Goal: Task Accomplishment & Management: Use online tool/utility

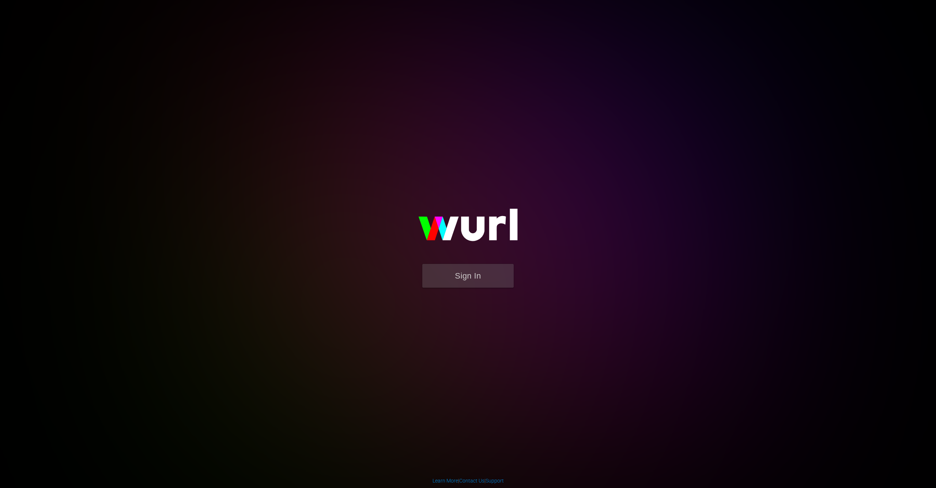
click at [455, 286] on button "Sign In" at bounding box center [467, 276] width 91 height 24
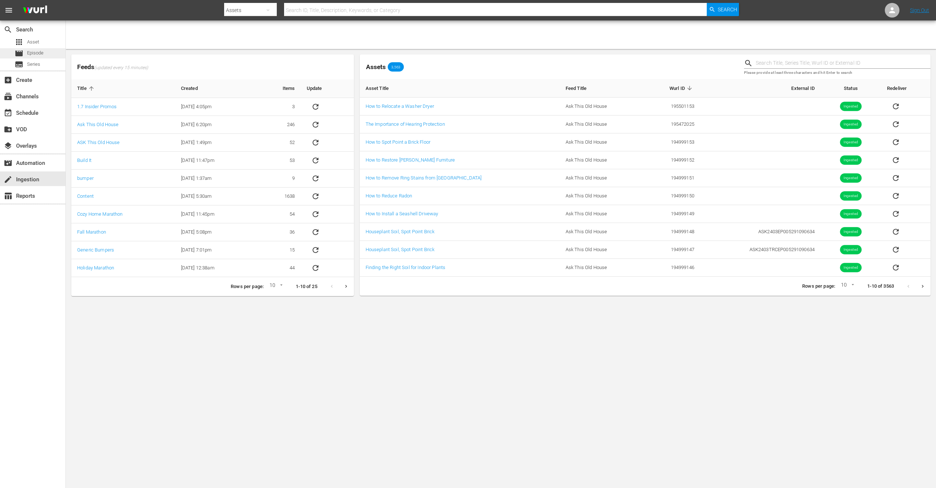
click at [37, 55] on span "Episode" at bounding box center [35, 52] width 16 height 7
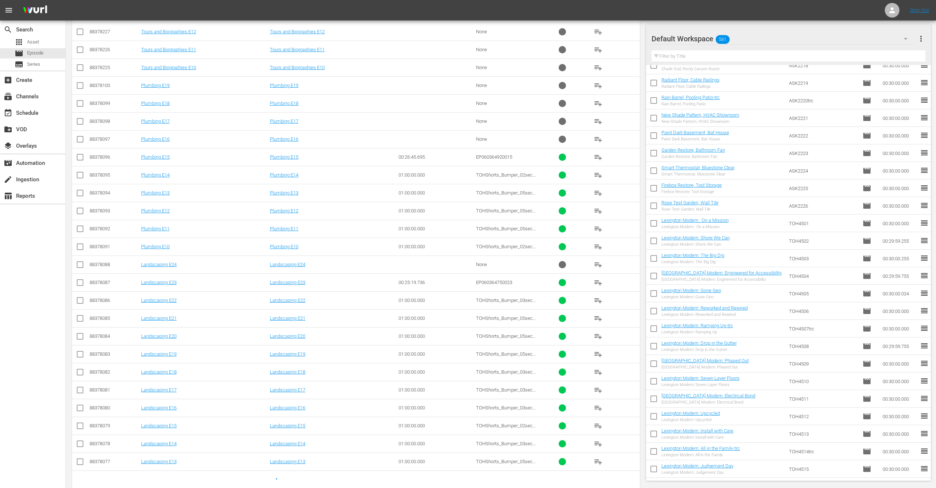
scroll to position [453, 0]
click at [697, 57] on input "text" at bounding box center [789, 56] width 274 height 12
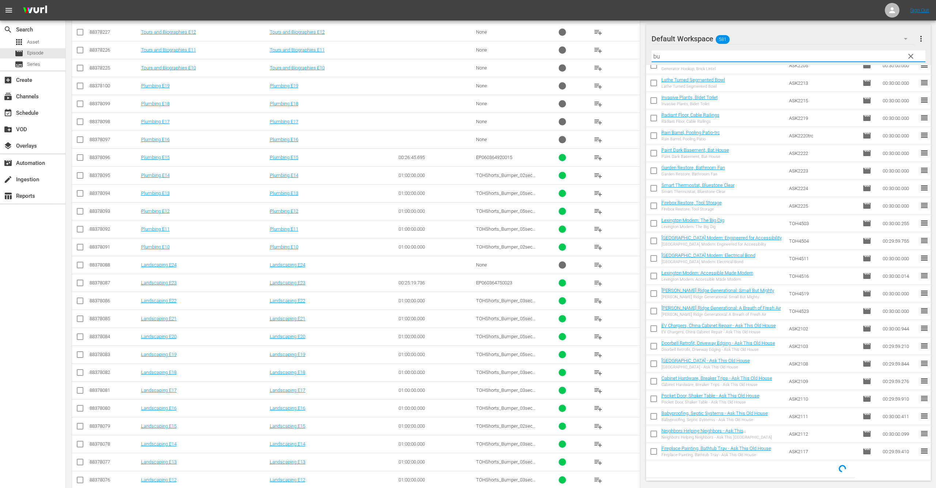
scroll to position [0, 0]
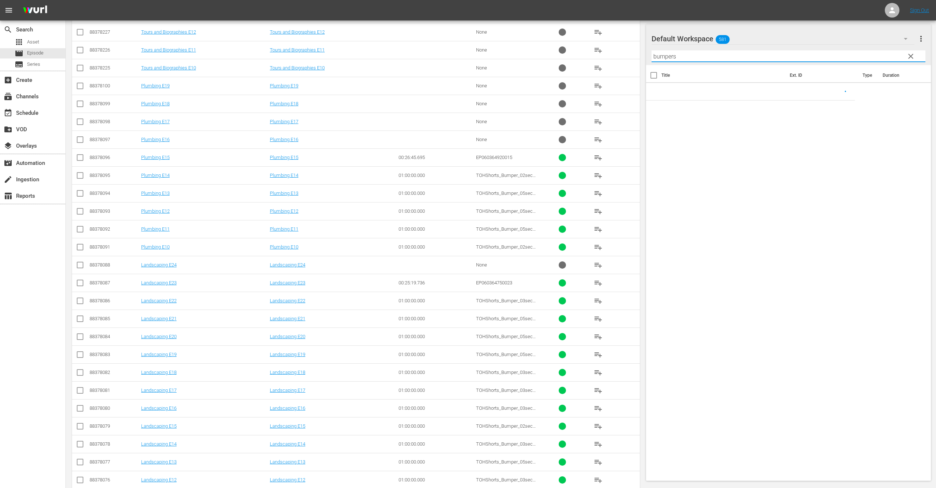
type input "bumpers"
click at [705, 54] on input "bumpers" at bounding box center [789, 56] width 274 height 12
click at [912, 54] on span "clear" at bounding box center [911, 56] width 9 height 9
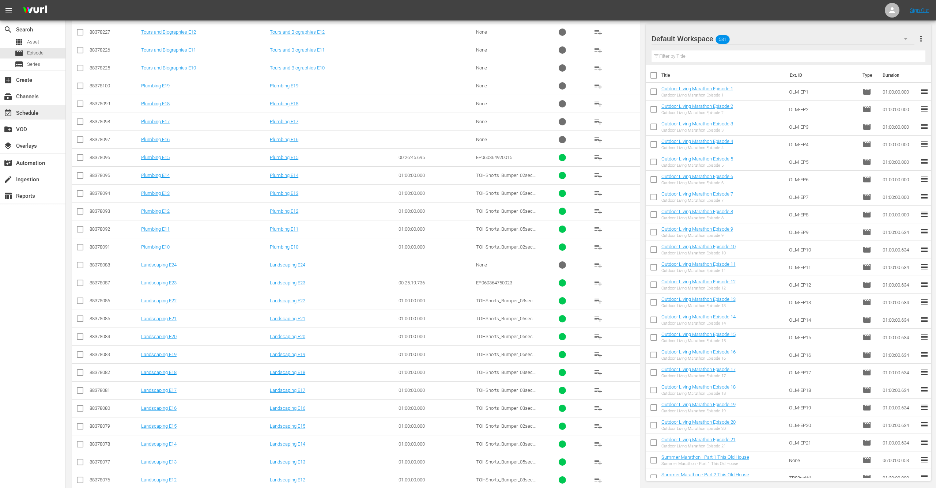
click at [25, 115] on div "event_available Schedule" at bounding box center [20, 112] width 41 height 7
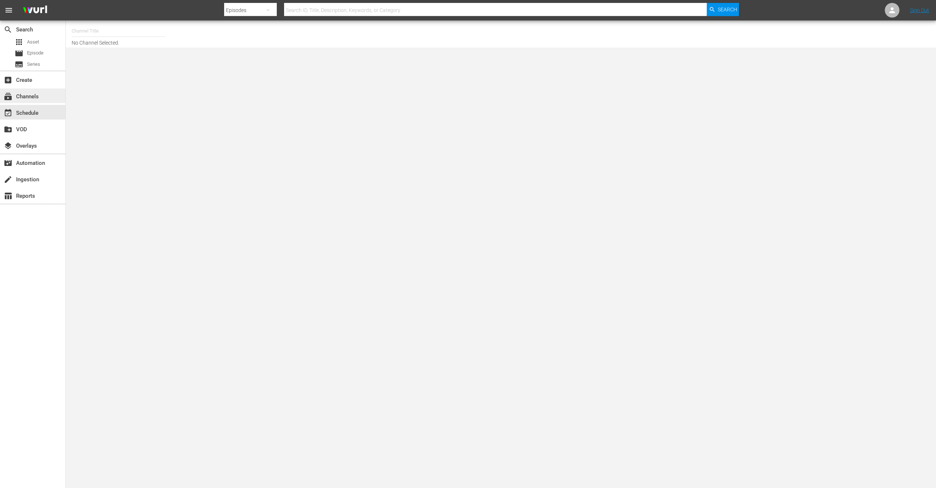
click at [30, 95] on div "subscriptions Channels" at bounding box center [20, 95] width 41 height 7
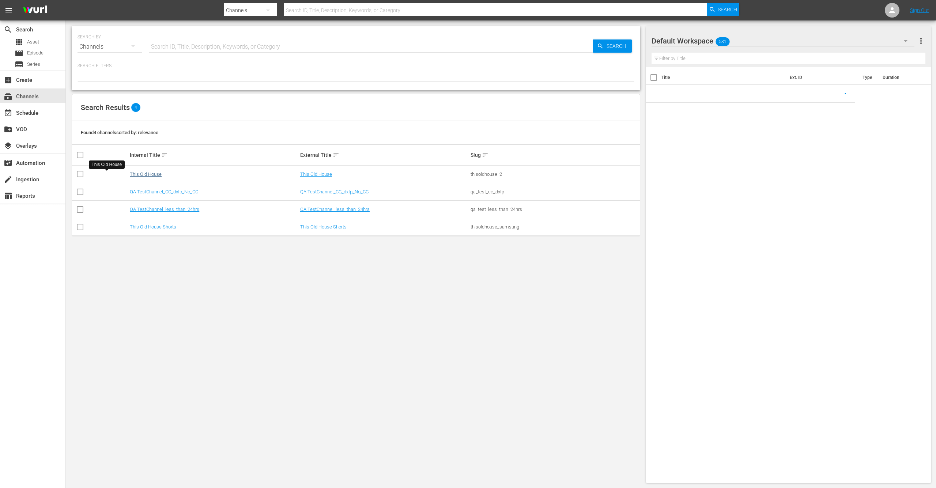
click at [130, 173] on link "This Old House" at bounding box center [146, 174] width 32 height 5
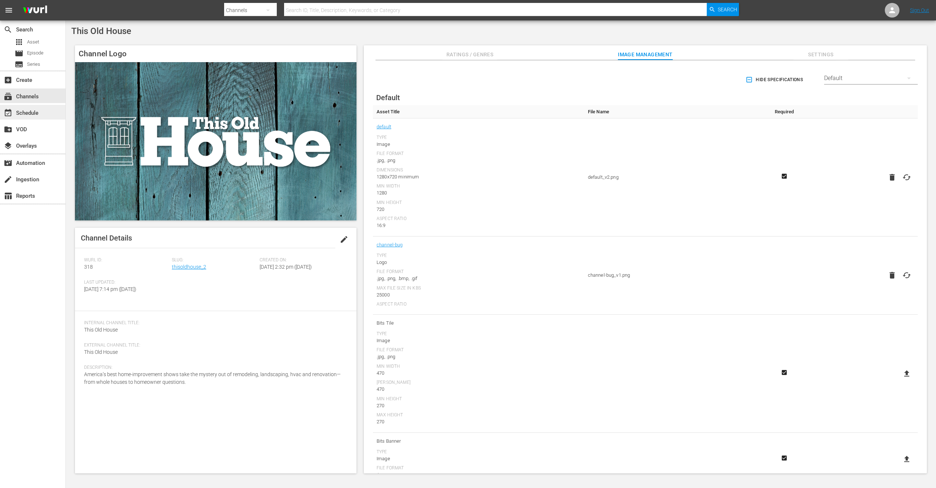
click at [23, 113] on div "event_available Schedule" at bounding box center [20, 112] width 41 height 7
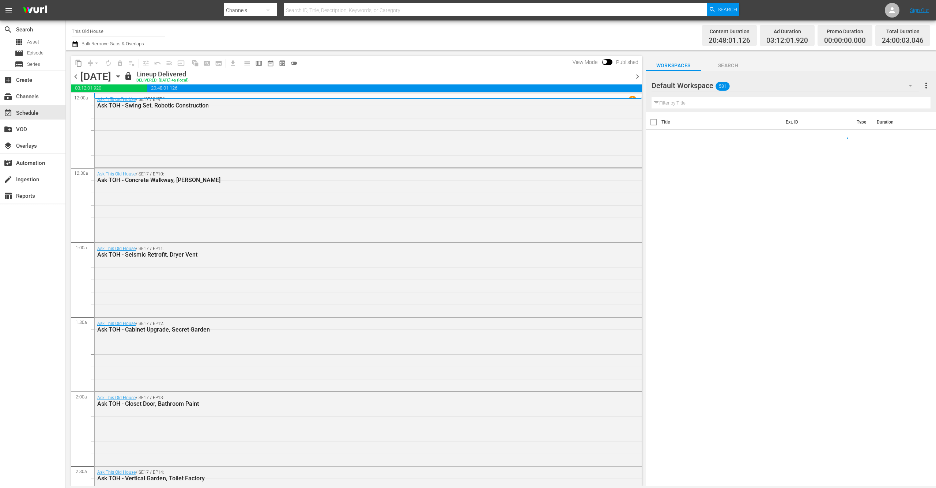
click at [697, 102] on input "text" at bounding box center [791, 103] width 279 height 12
type input "bumper"
click at [686, 100] on input "bumper" at bounding box center [791, 103] width 279 height 12
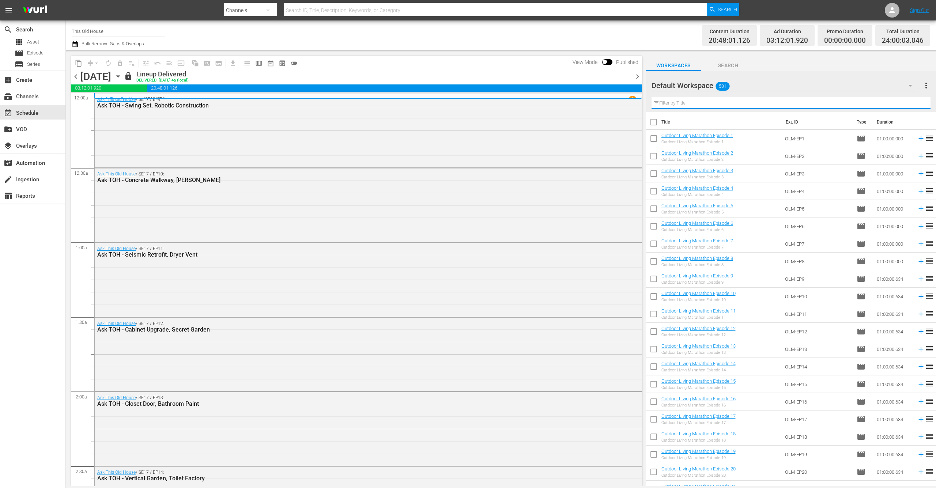
click at [733, 67] on span "Search" at bounding box center [728, 65] width 55 height 9
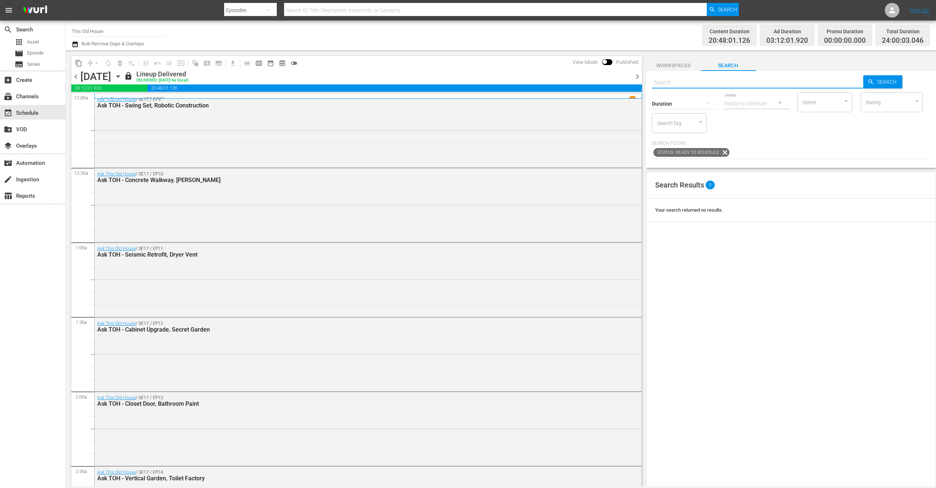
click at [687, 83] on input "text" at bounding box center [758, 83] width 212 height 18
type input "bumper"
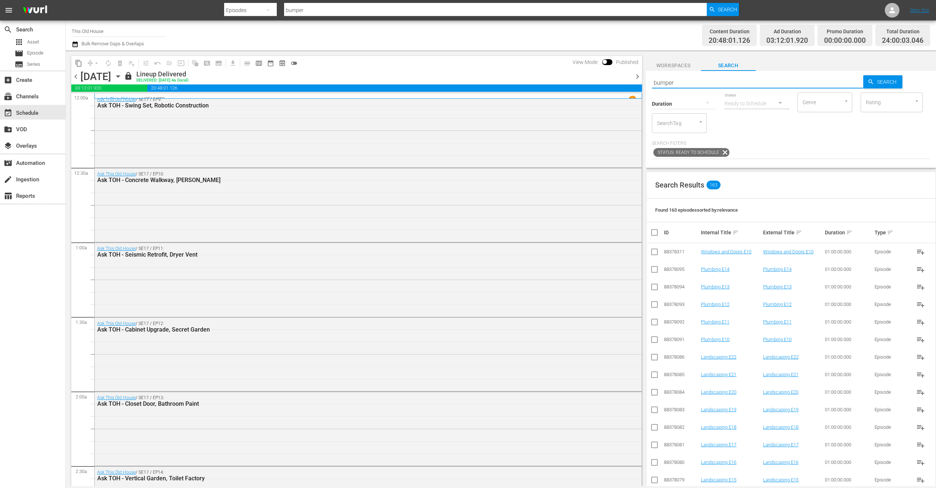
click at [661, 82] on input "bumper" at bounding box center [758, 83] width 212 height 18
click at [679, 66] on span "Workspaces" at bounding box center [673, 65] width 55 height 9
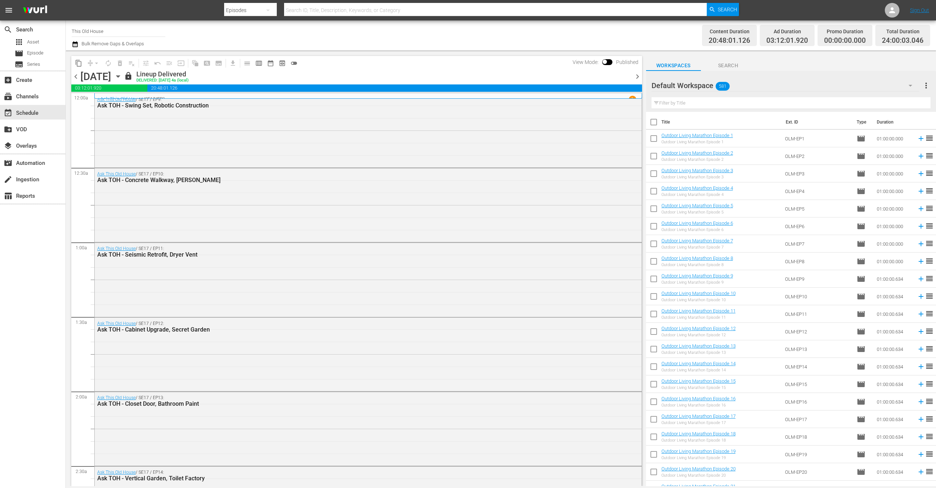
click at [657, 103] on input "text" at bounding box center [791, 103] width 279 height 12
click at [911, 84] on icon "button" at bounding box center [910, 85] width 9 height 9
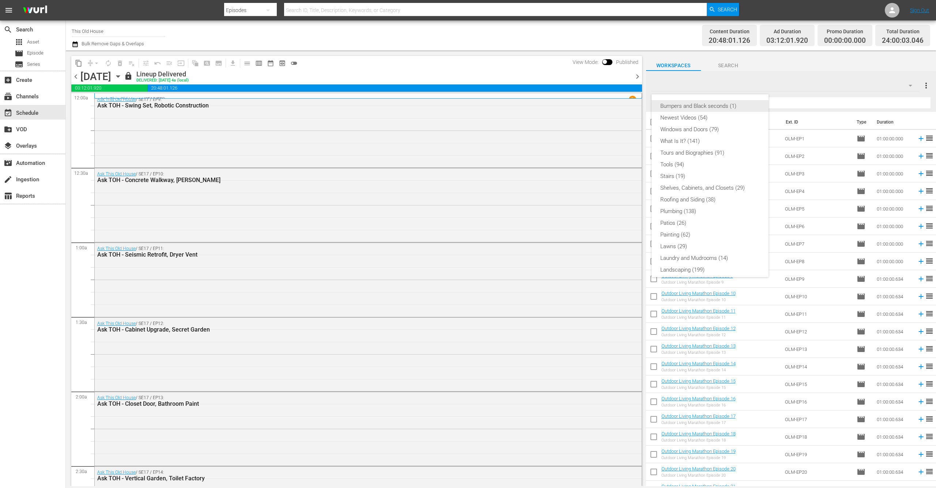
click at [686, 109] on div "Bumpers and Black seconds (1)" at bounding box center [709, 106] width 99 height 12
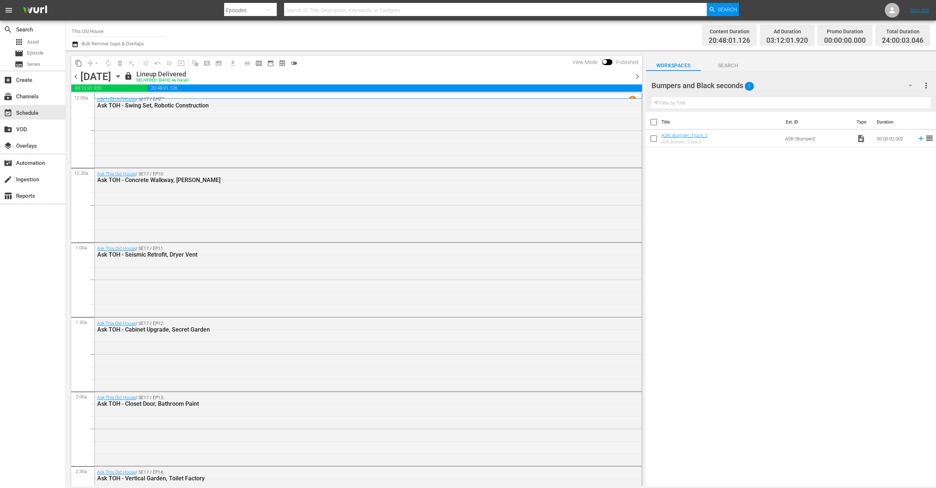
click at [687, 103] on input "text" at bounding box center [791, 103] width 279 height 12
click at [911, 84] on icon "button" at bounding box center [910, 85] width 9 height 9
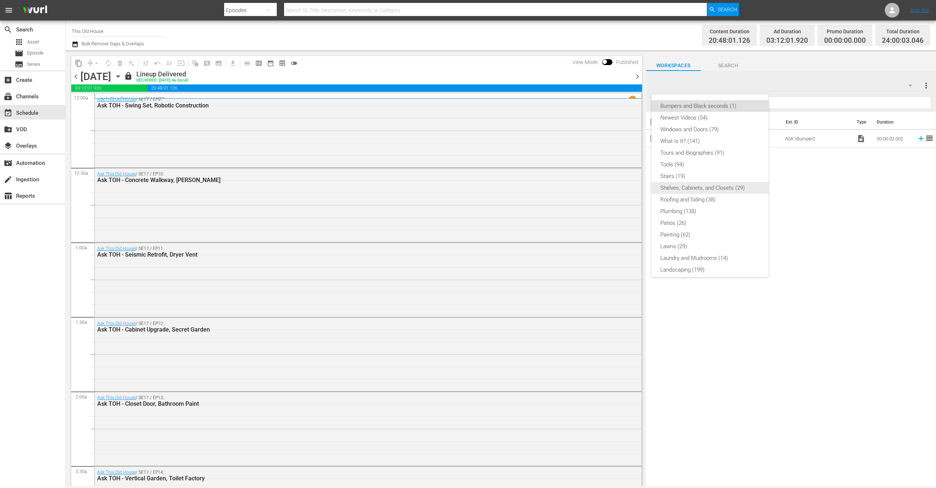
scroll to position [157, 0]
click at [677, 245] on div "Slates and Bumpers (15)" at bounding box center [709, 242] width 99 height 12
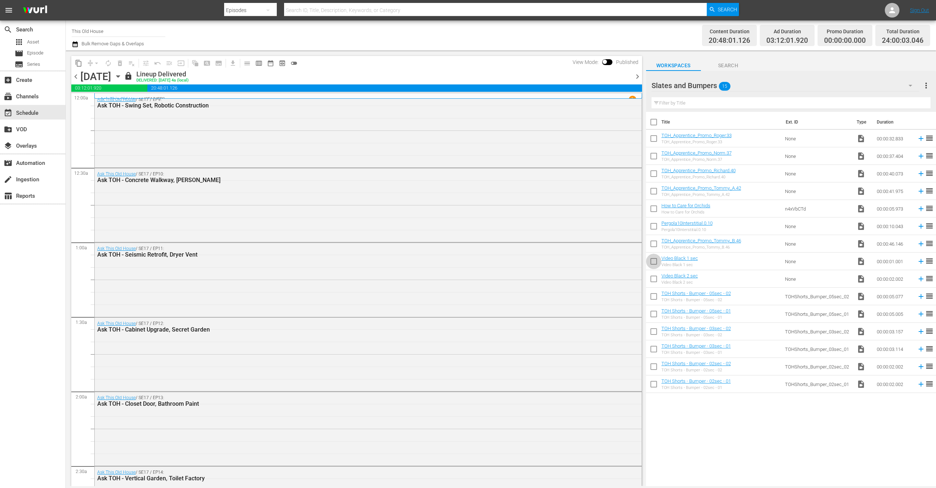
click at [654, 261] on input "checkbox" at bounding box center [653, 262] width 15 height 15
checkbox input "true"
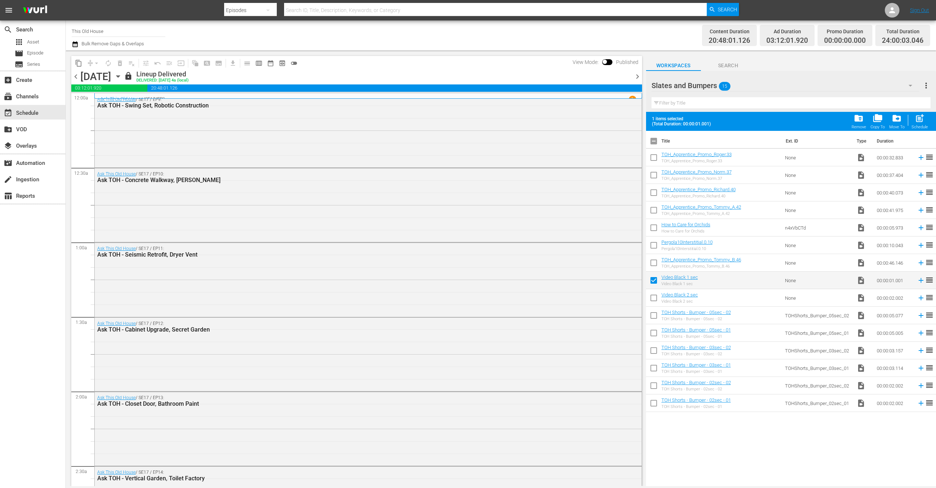
click at [654, 297] on input "checkbox" at bounding box center [653, 299] width 15 height 15
checkbox input "true"
click at [880, 120] on span "folder_copy" at bounding box center [878, 118] width 10 height 10
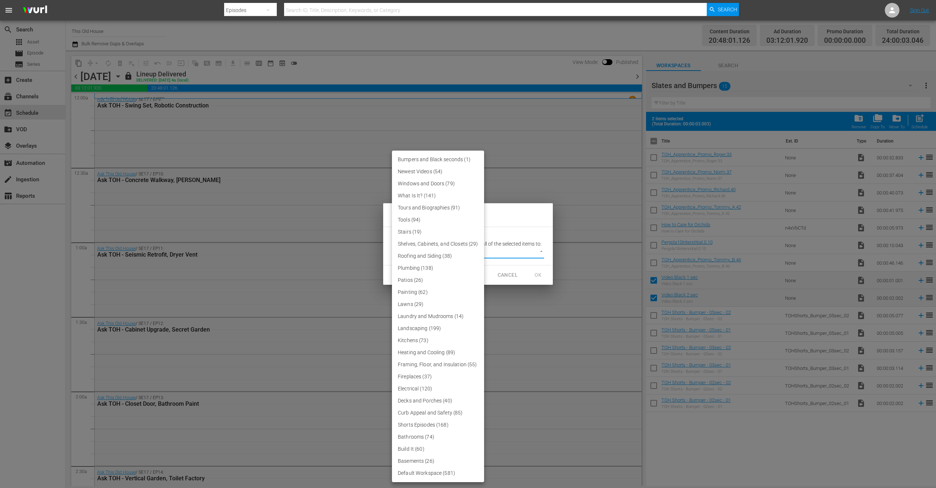
click at [538, 251] on body "menu Search By Episodes Search ID, Title, Description, Keywords, or Category Se…" at bounding box center [468, 244] width 936 height 488
click at [426, 159] on li "Bumpers and Black seconds (1)" at bounding box center [438, 160] width 92 height 12
type input "3916"
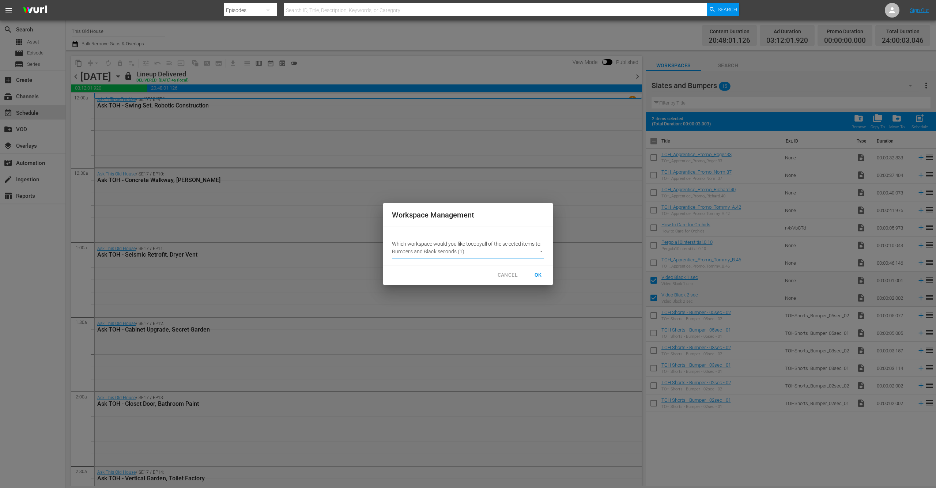
click at [538, 275] on span "OK" at bounding box center [538, 275] width 12 height 9
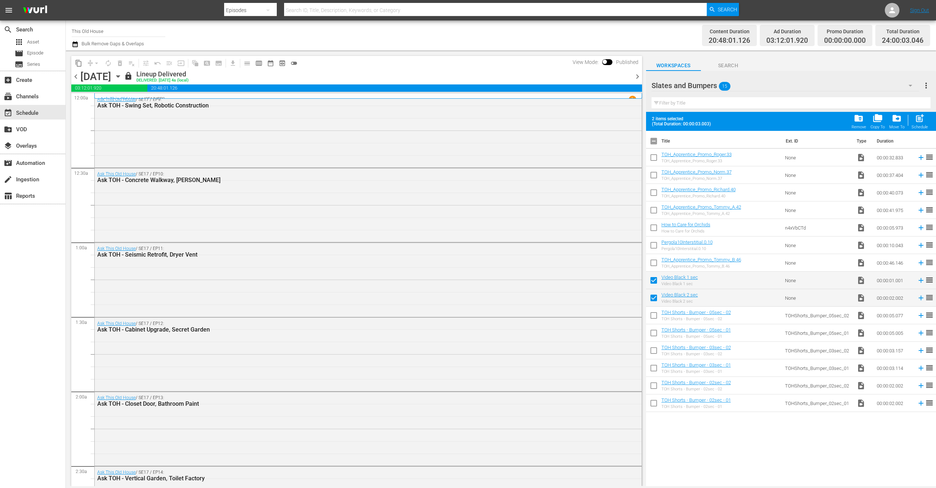
checkbox input "false"
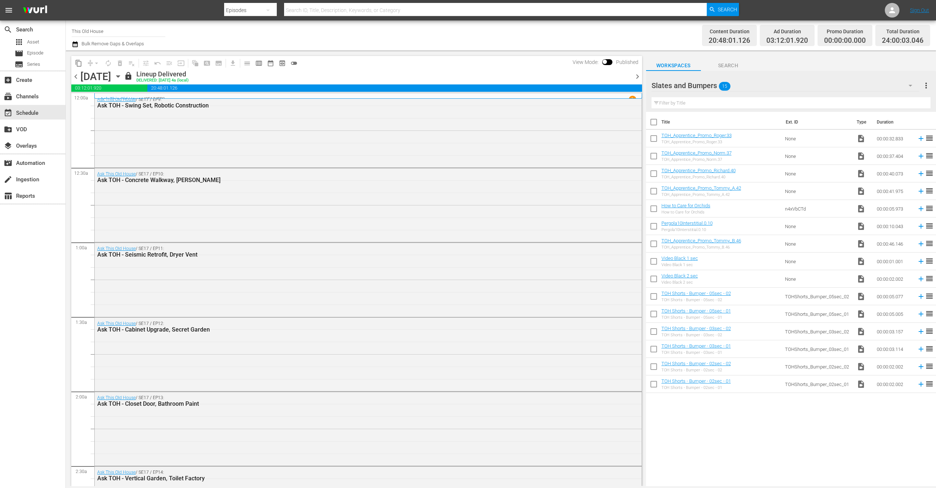
click at [911, 84] on icon "button" at bounding box center [910, 85] width 9 height 9
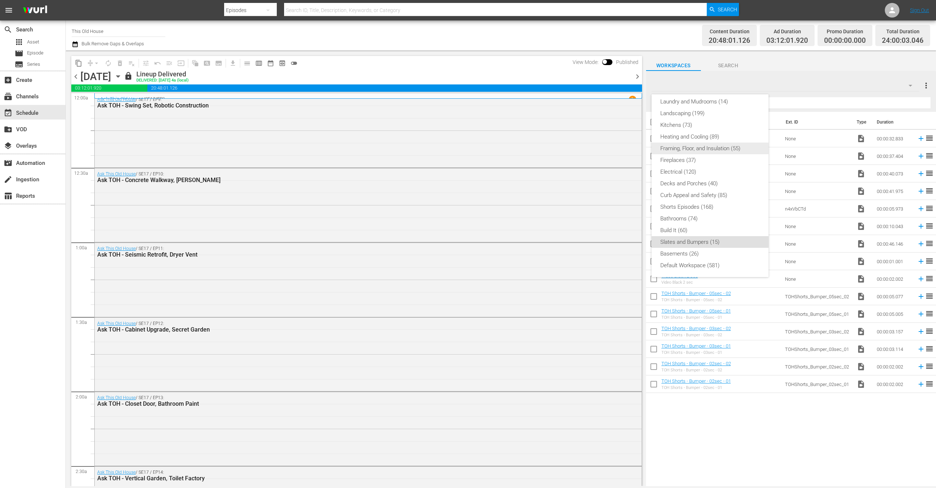
scroll to position [0, 0]
click at [718, 105] on div "Bumpers and Black seconds (3)" at bounding box center [709, 106] width 99 height 12
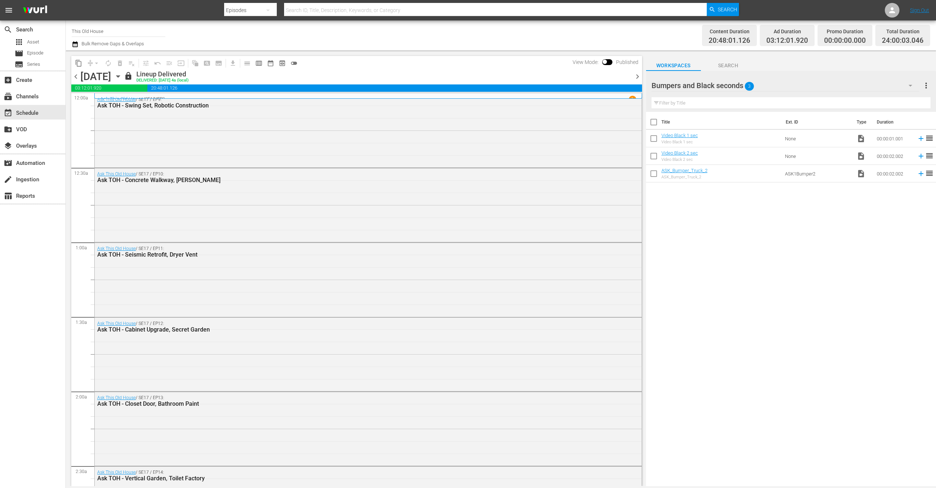
click at [912, 86] on icon "button" at bounding box center [910, 85] width 9 height 9
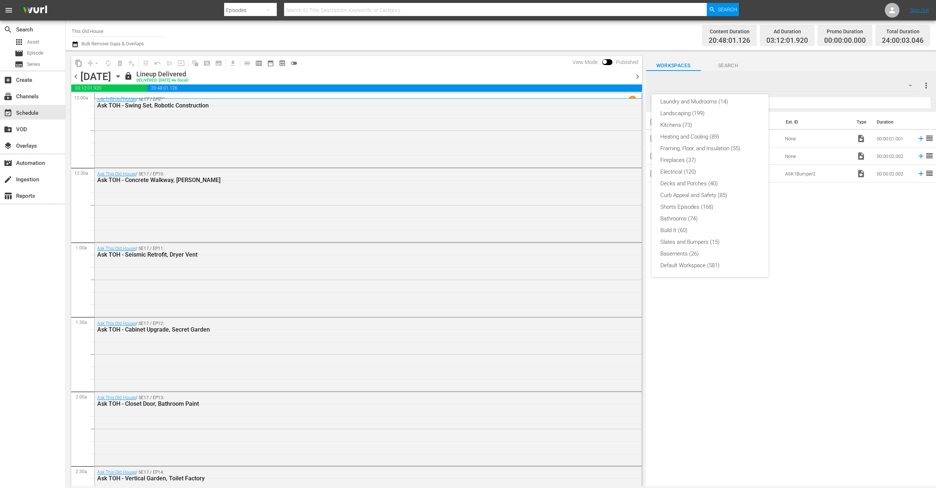
scroll to position [157, 0]
click at [682, 264] on div "Default Workspace (581)" at bounding box center [709, 266] width 99 height 12
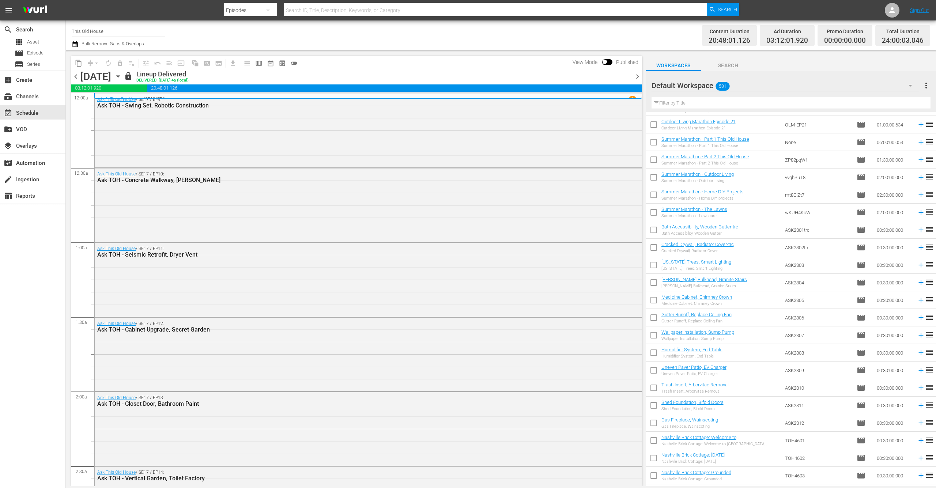
scroll to position [365, 0]
click at [909, 86] on icon "button" at bounding box center [910, 85] width 9 height 9
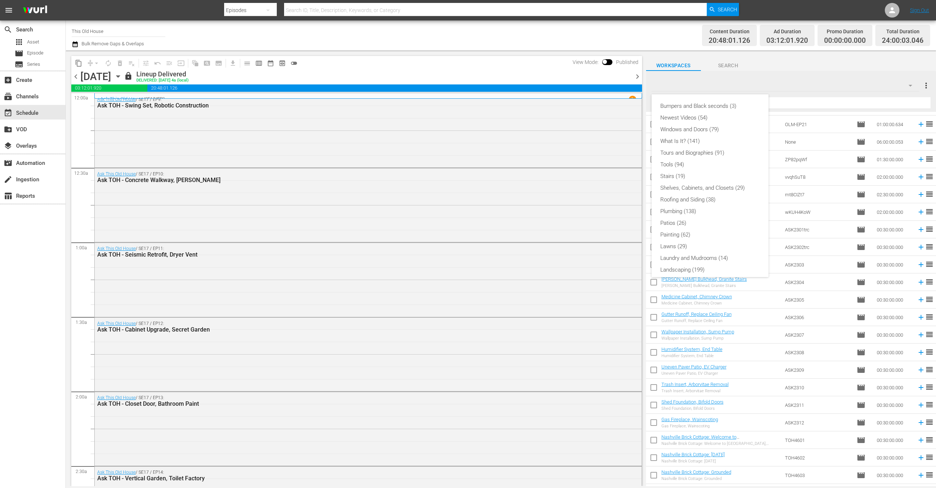
scroll to position [0, 0]
click at [690, 102] on div "Bumpers and Black seconds (3)" at bounding box center [709, 106] width 99 height 12
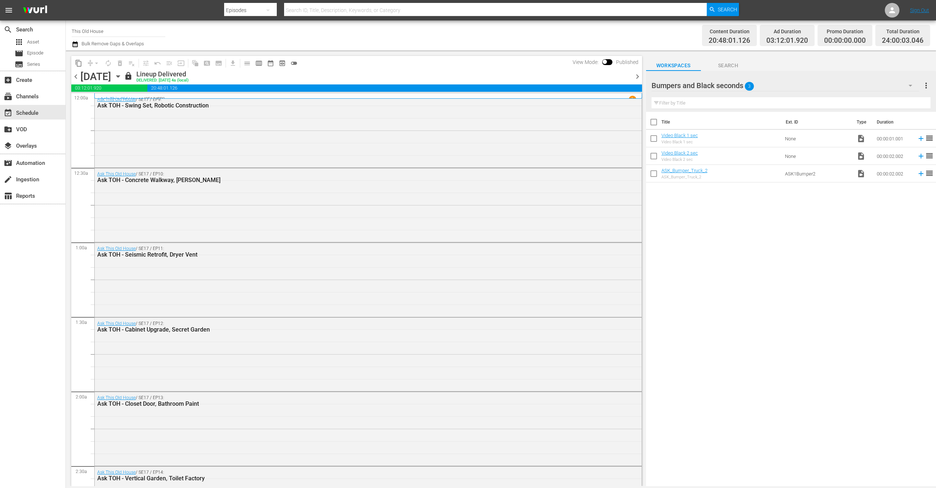
click at [908, 85] on icon "button" at bounding box center [910, 85] width 9 height 9
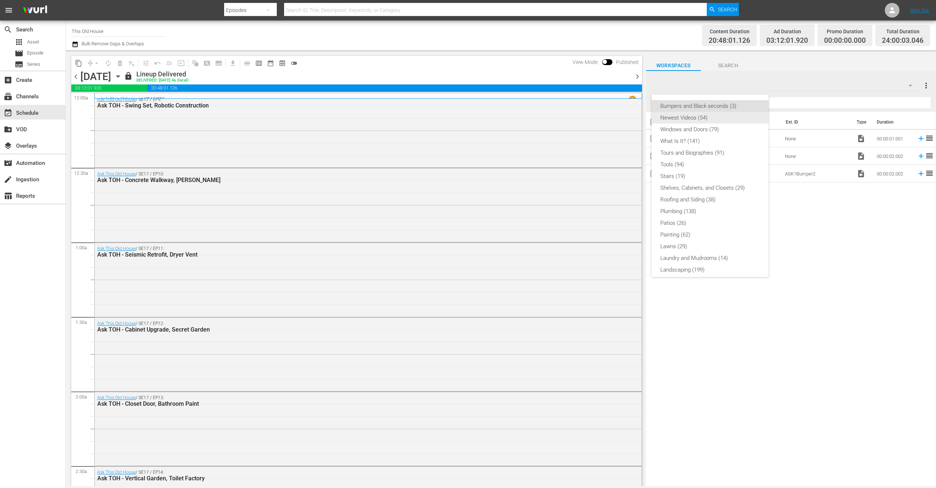
click at [693, 117] on div "Newest Videos (54)" at bounding box center [709, 118] width 99 height 12
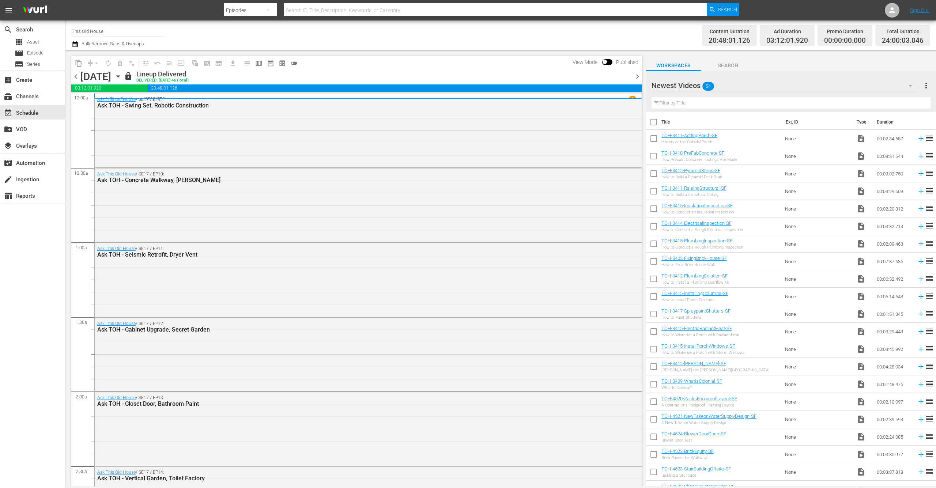
click at [911, 85] on icon "button" at bounding box center [911, 86] width 4 height 2
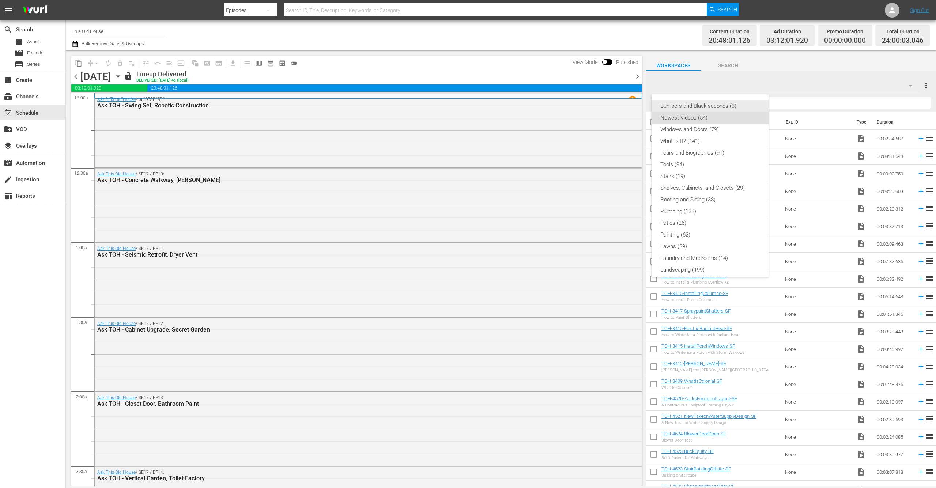
click at [720, 108] on div "Bumpers and Black seconds (3)" at bounding box center [709, 106] width 99 height 12
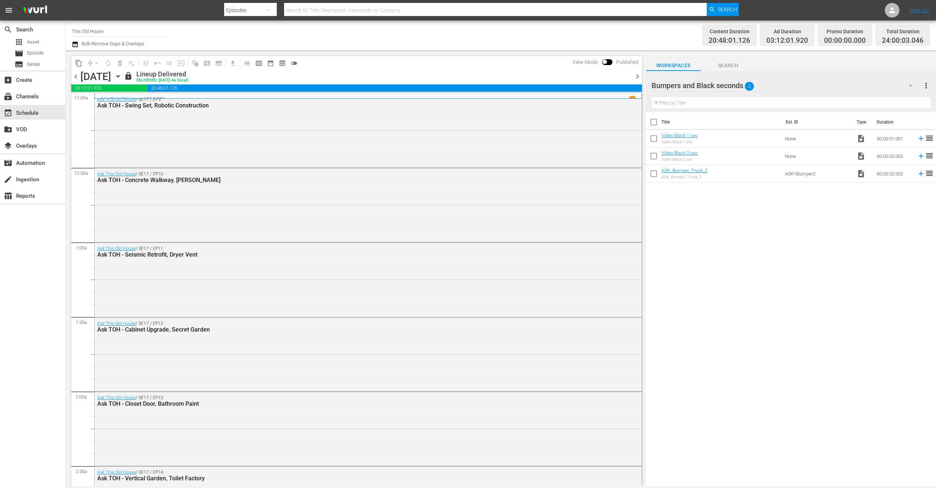
click at [726, 63] on span "Search" at bounding box center [728, 65] width 55 height 9
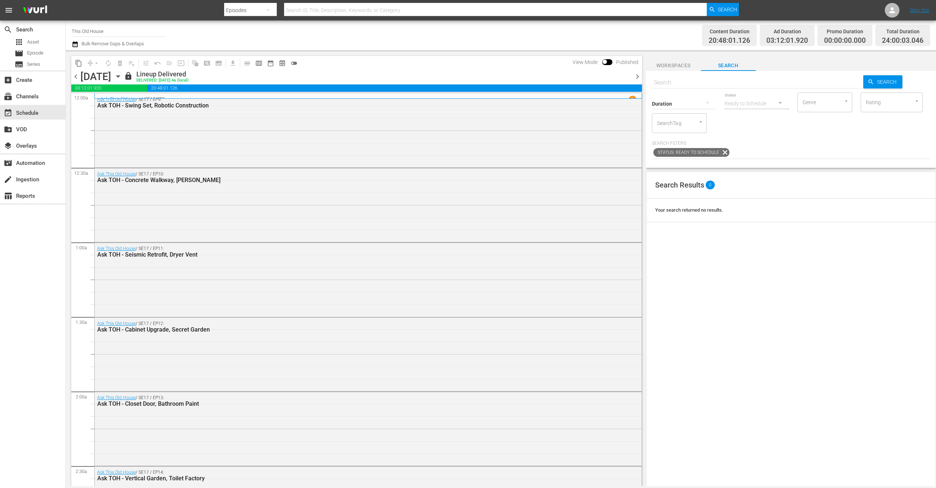
click at [694, 79] on input "text" at bounding box center [758, 83] width 212 height 18
type input "bumpers"
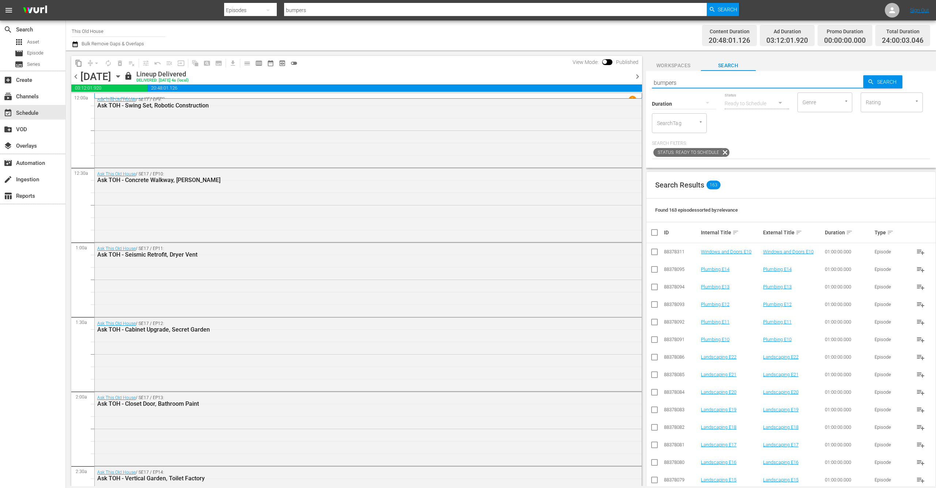
click at [688, 80] on input "bumpers" at bounding box center [758, 83] width 212 height 18
type input "bumper"
click at [702, 101] on button "button" at bounding box center [708, 103] width 18 height 18
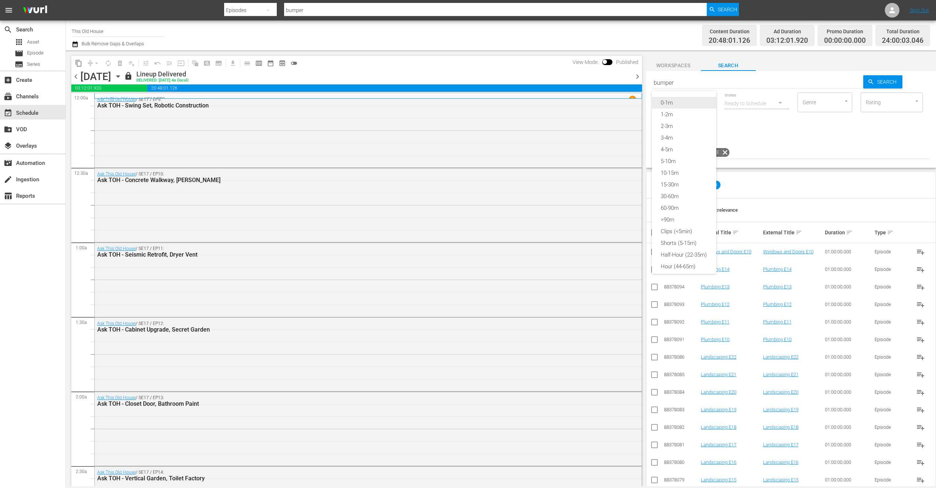
click at [678, 102] on div "0-1m" at bounding box center [684, 103] width 64 height 12
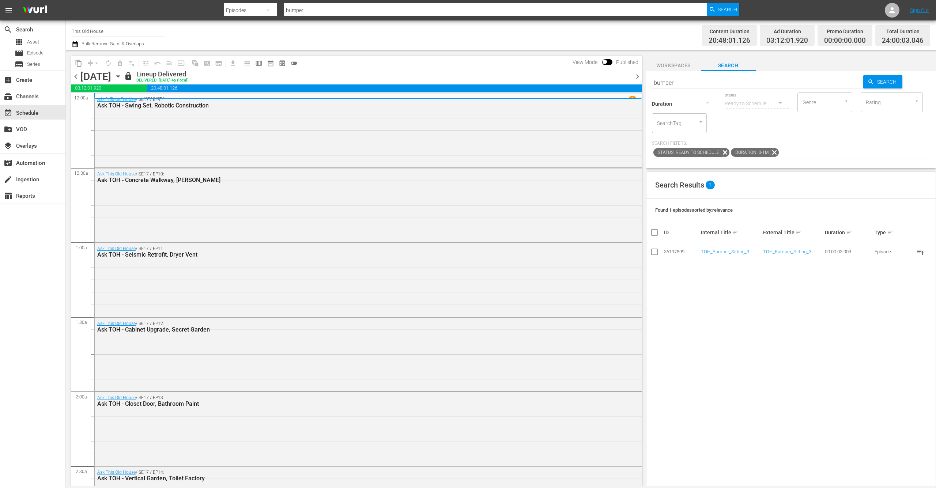
click at [701, 124] on icon "Open" at bounding box center [700, 121] width 5 height 5
click at [787, 127] on div "Duration Status Ready to Schedule Genre Genre Rating Rating SearchTag SearchTag" at bounding box center [791, 112] width 278 height 42
click at [34, 41] on span "Asset" at bounding box center [33, 41] width 12 height 7
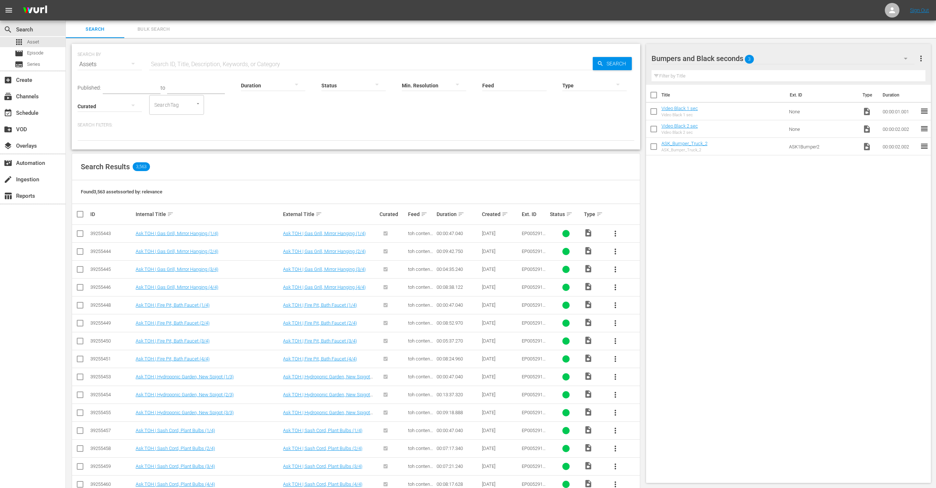
click at [224, 62] on input "text" at bounding box center [371, 65] width 444 height 18
type input "bumper"
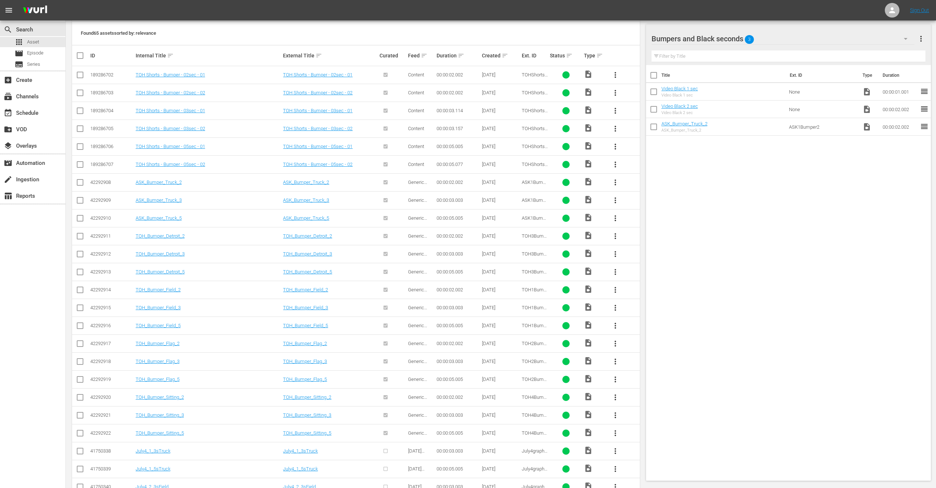
scroll to position [149, 0]
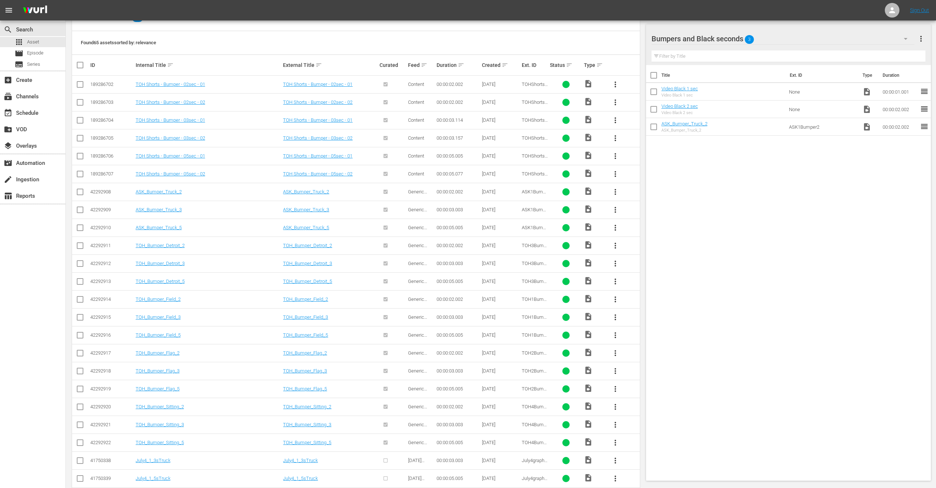
click at [78, 189] on input "checkbox" at bounding box center [80, 193] width 9 height 9
checkbox input "true"
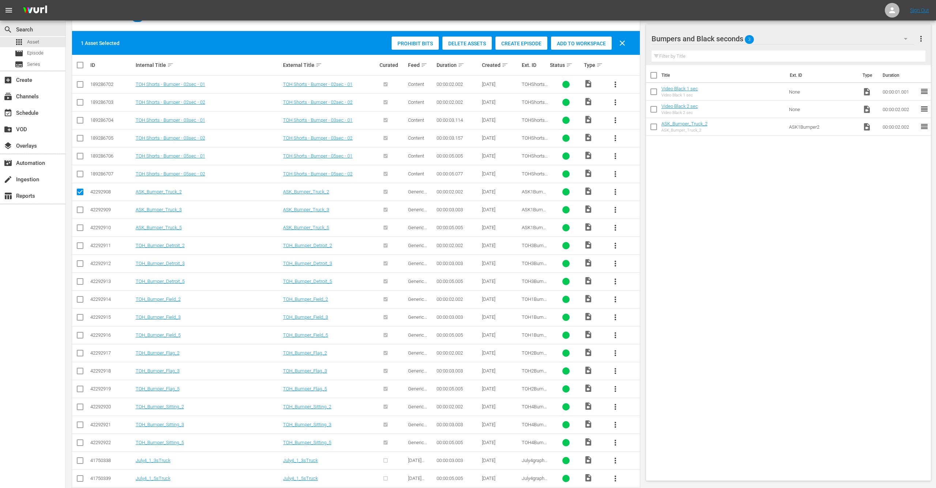
click at [80, 210] on input "checkbox" at bounding box center [80, 211] width 9 height 9
checkbox input "true"
click at [80, 227] on input "checkbox" at bounding box center [80, 229] width 9 height 9
checkbox input "true"
click at [81, 243] on input "checkbox" at bounding box center [80, 247] width 9 height 9
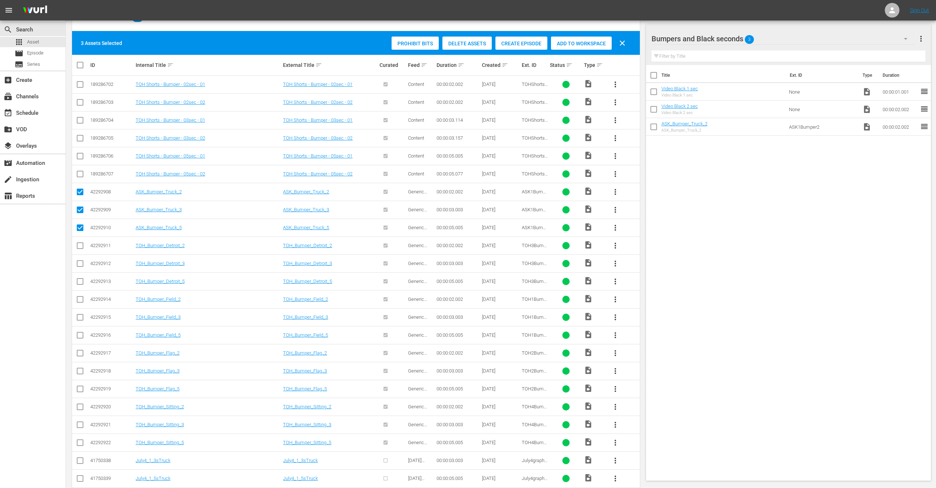
checkbox input "true"
click at [81, 262] on input "checkbox" at bounding box center [80, 265] width 9 height 9
checkbox input "true"
click at [80, 279] on input "checkbox" at bounding box center [80, 283] width 9 height 9
checkbox input "true"
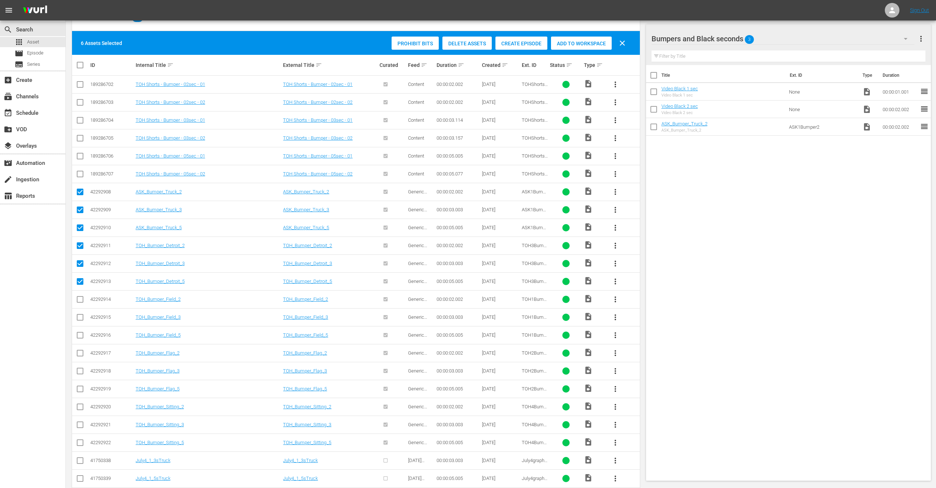
click at [81, 297] on input "checkbox" at bounding box center [80, 301] width 9 height 9
checkbox input "true"
click at [80, 315] on input "checkbox" at bounding box center [80, 319] width 9 height 9
checkbox input "true"
click at [79, 332] on input "checkbox" at bounding box center [80, 336] width 9 height 9
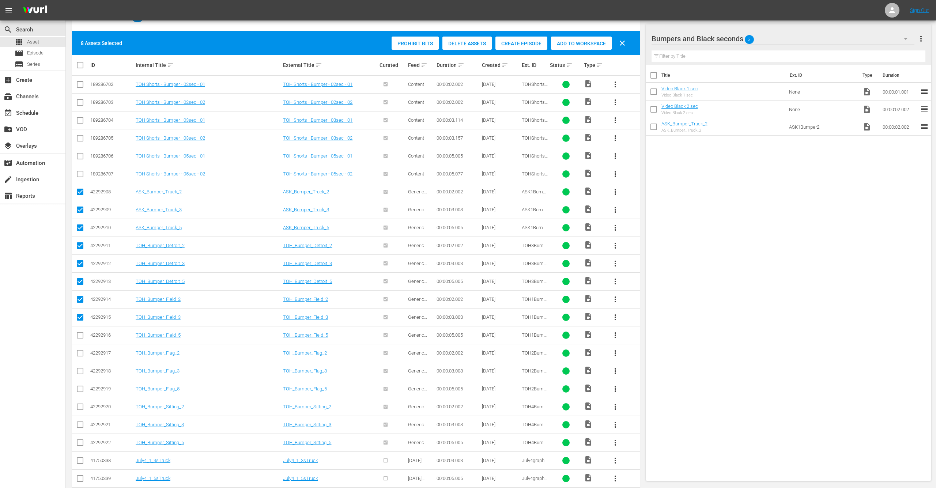
checkbox input "true"
click at [79, 350] on input "checkbox" at bounding box center [80, 354] width 9 height 9
checkbox input "true"
click at [80, 368] on input "checkbox" at bounding box center [80, 372] width 9 height 9
checkbox input "true"
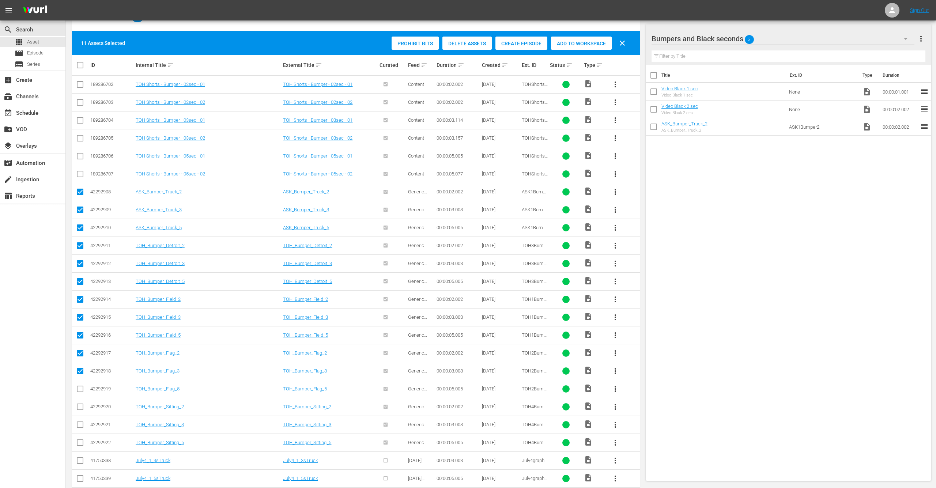
click at [80, 386] on input "checkbox" at bounding box center [80, 390] width 9 height 9
checkbox input "true"
click at [79, 404] on input "checkbox" at bounding box center [80, 408] width 9 height 9
checkbox input "true"
click at [79, 422] on input "checkbox" at bounding box center [80, 426] width 9 height 9
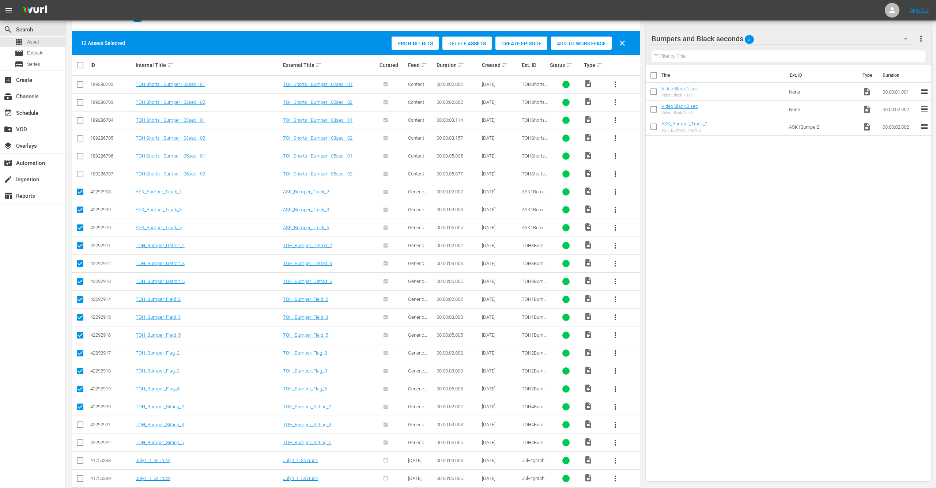
checkbox input "true"
click at [79, 440] on input "checkbox" at bounding box center [80, 444] width 9 height 9
checkbox input "true"
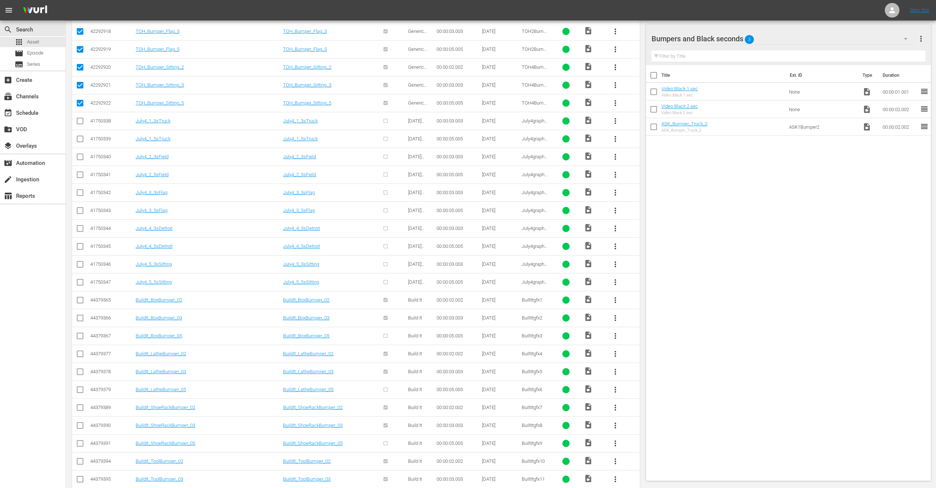
scroll to position [506, 0]
click at [78, 280] on input "checkbox" at bounding box center [80, 284] width 9 height 9
checkbox input "true"
click at [79, 298] on input "checkbox" at bounding box center [80, 302] width 9 height 9
checkbox input "true"
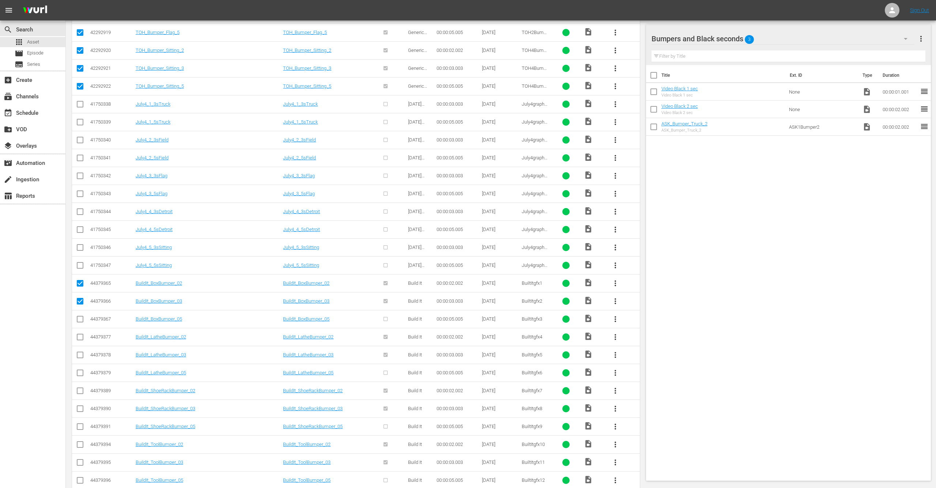
click at [80, 316] on input "checkbox" at bounding box center [80, 320] width 9 height 9
checkbox input "true"
click at [80, 334] on input "checkbox" at bounding box center [80, 338] width 9 height 9
checkbox input "true"
click at [79, 352] on input "checkbox" at bounding box center [80, 356] width 9 height 9
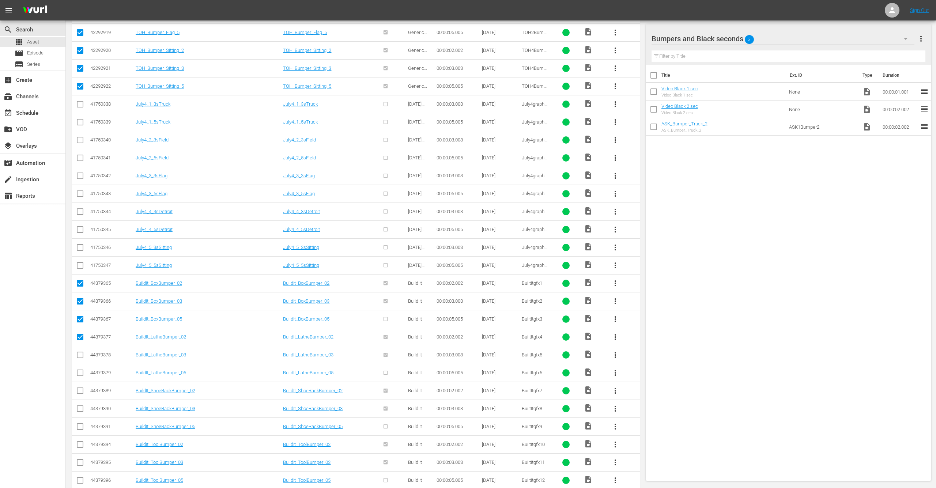
checkbox input "true"
click at [79, 370] on input "checkbox" at bounding box center [80, 374] width 9 height 9
checkbox input "true"
click at [80, 388] on input "checkbox" at bounding box center [80, 392] width 9 height 9
checkbox input "true"
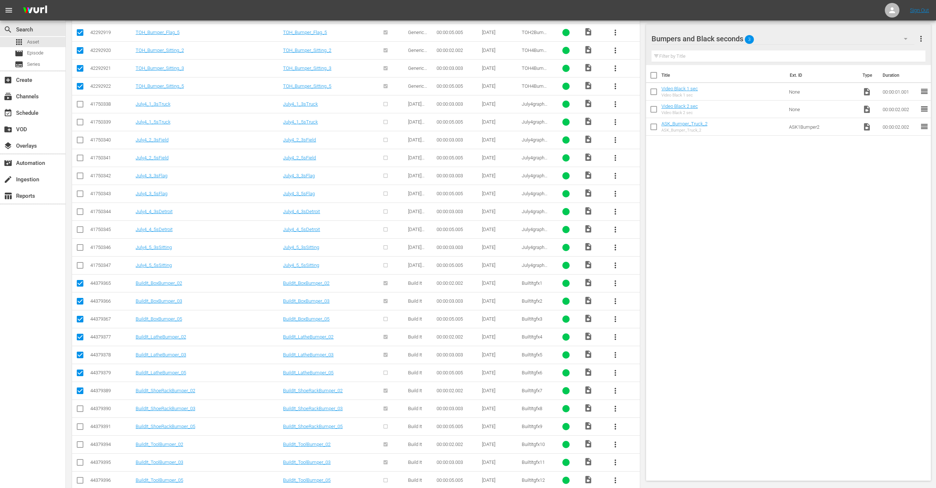
click at [79, 406] on input "checkbox" at bounding box center [80, 410] width 9 height 9
checkbox input "true"
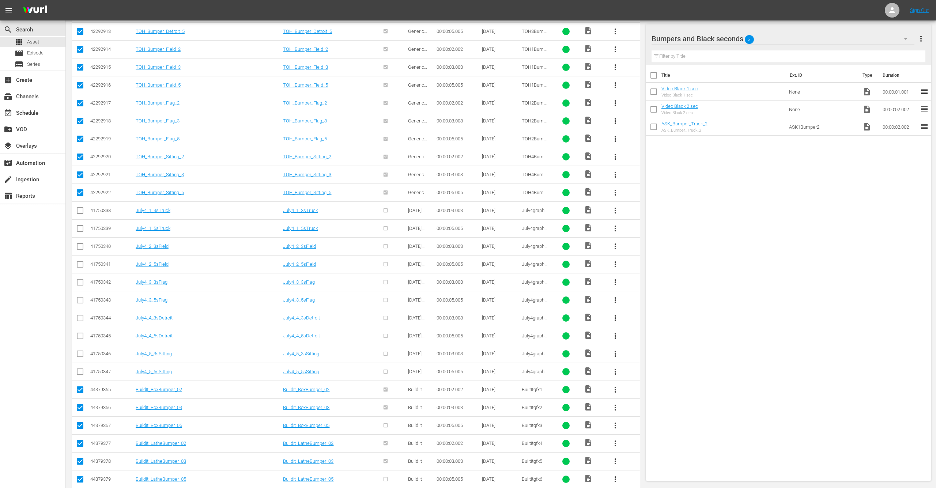
scroll to position [499, 0]
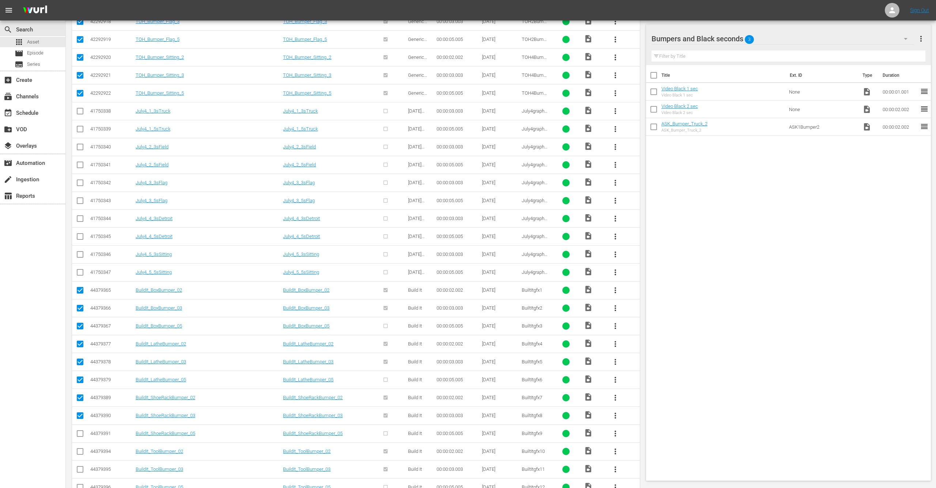
click at [80, 413] on input "checkbox" at bounding box center [80, 417] width 9 height 9
checkbox input "false"
click at [80, 395] on input "checkbox" at bounding box center [80, 399] width 9 height 9
checkbox input "false"
click at [79, 377] on input "checkbox" at bounding box center [80, 381] width 9 height 9
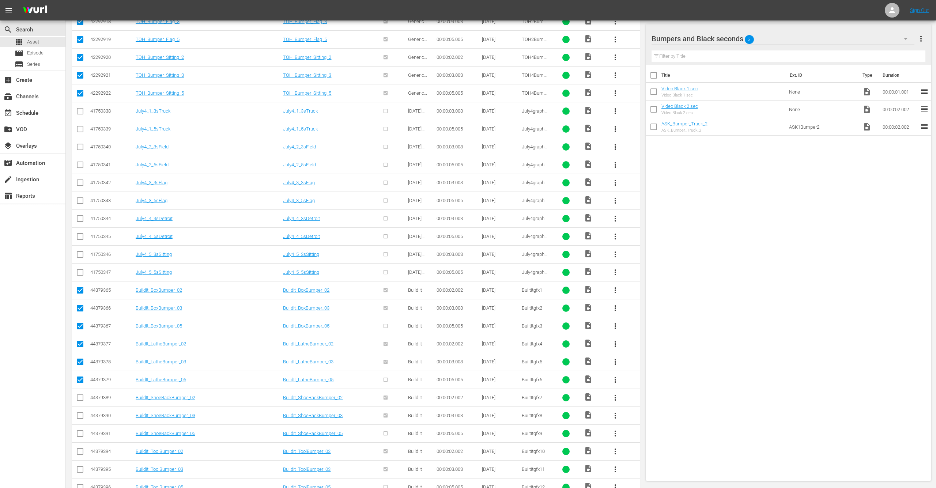
checkbox input "false"
click at [79, 359] on input "checkbox" at bounding box center [80, 363] width 9 height 9
checkbox input "false"
click at [79, 340] on icon at bounding box center [80, 344] width 9 height 9
click at [80, 323] on input "checkbox" at bounding box center [80, 327] width 9 height 9
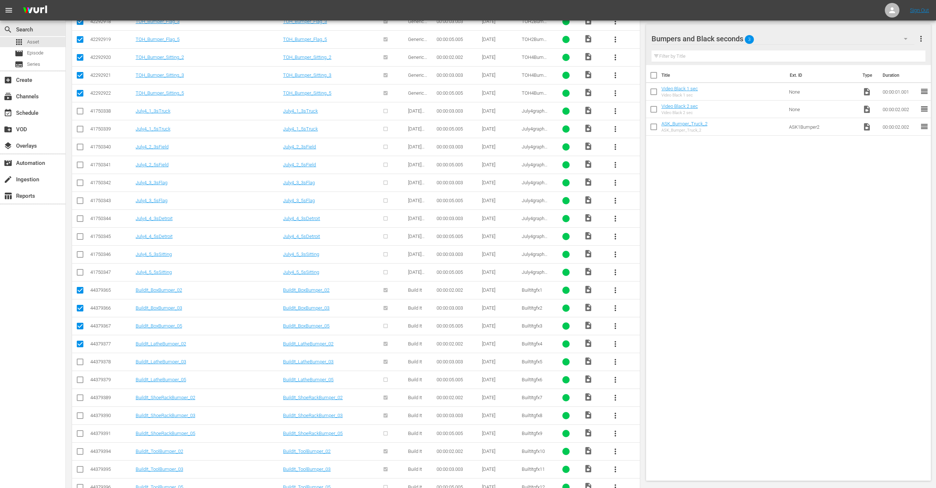
checkbox input "false"
click at [80, 305] on input "checkbox" at bounding box center [80, 309] width 9 height 9
checkbox input "false"
click at [80, 287] on input "checkbox" at bounding box center [80, 291] width 9 height 9
checkbox input "false"
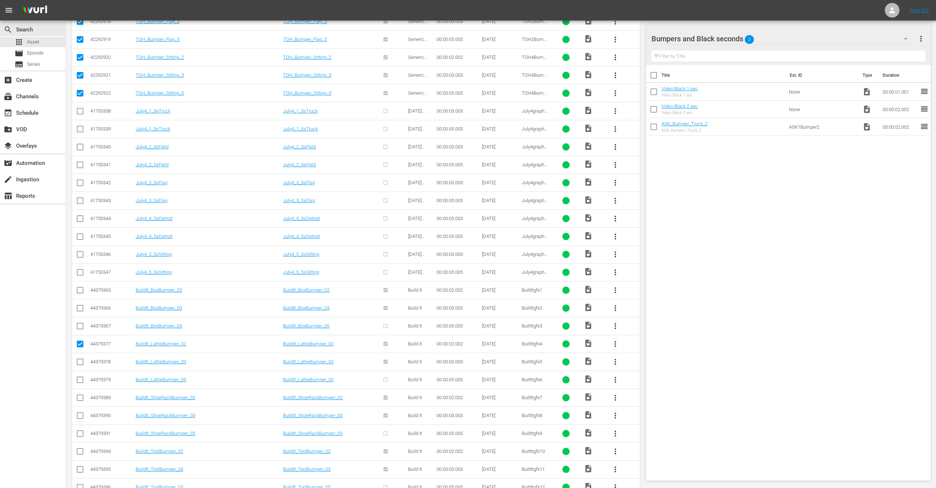
click at [79, 341] on input "checkbox" at bounding box center [80, 345] width 9 height 9
checkbox input "false"
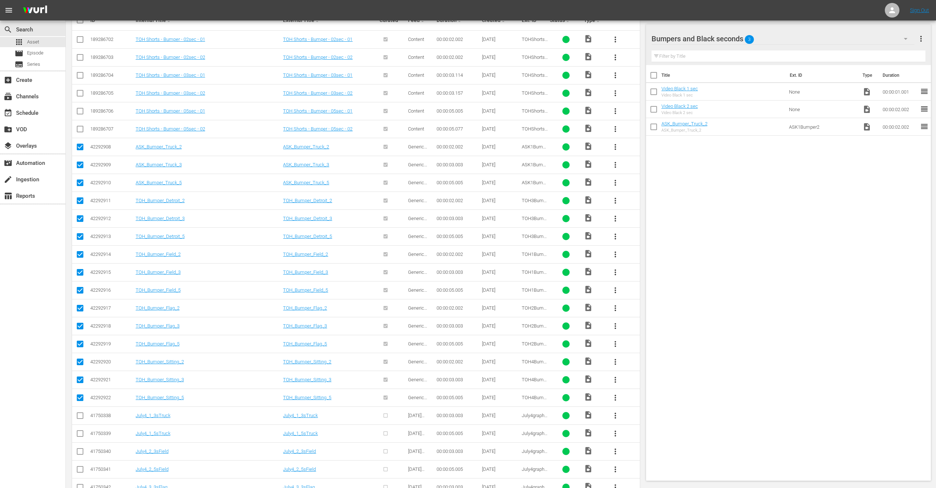
scroll to position [195, 0]
drag, startPoint x: 580, startPoint y: 65, endPoint x: 578, endPoint y: 78, distance: 12.6
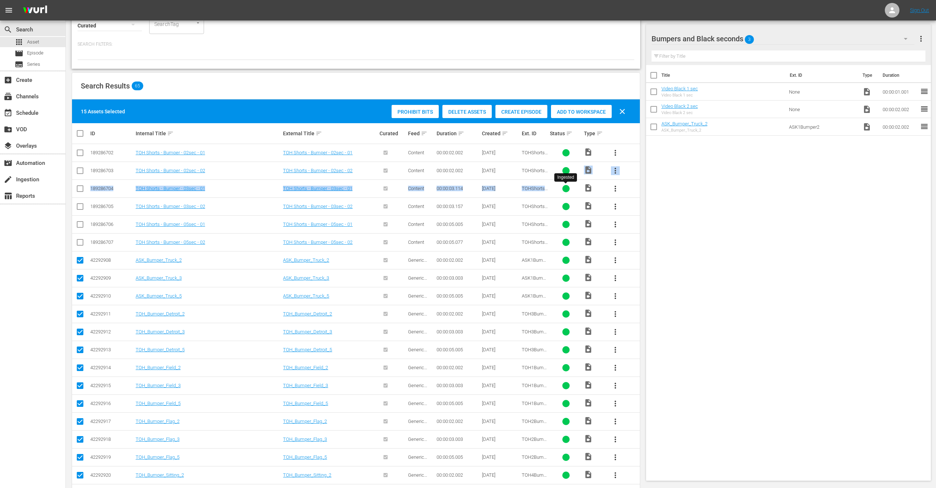
scroll to position [77, 0]
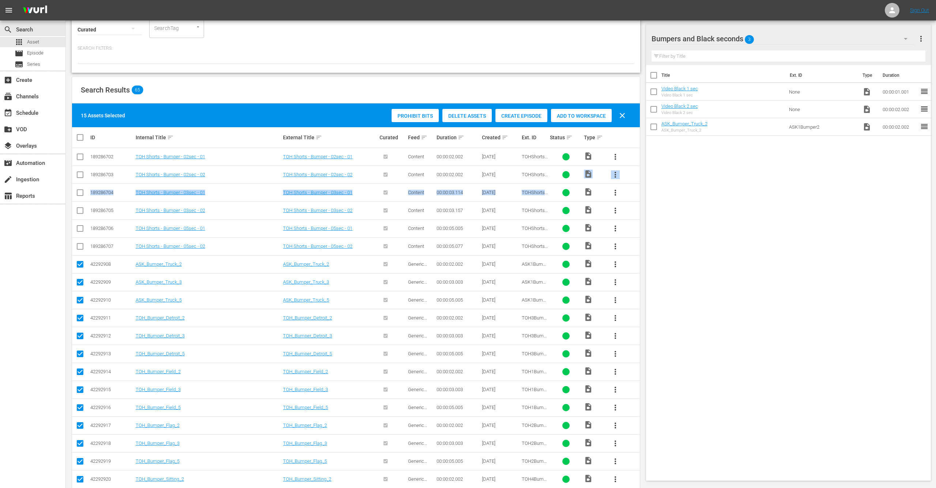
click at [586, 117] on span "Add to Workspace" at bounding box center [581, 116] width 61 height 6
click at [583, 115] on span "Add to Workspace" at bounding box center [581, 116] width 61 height 6
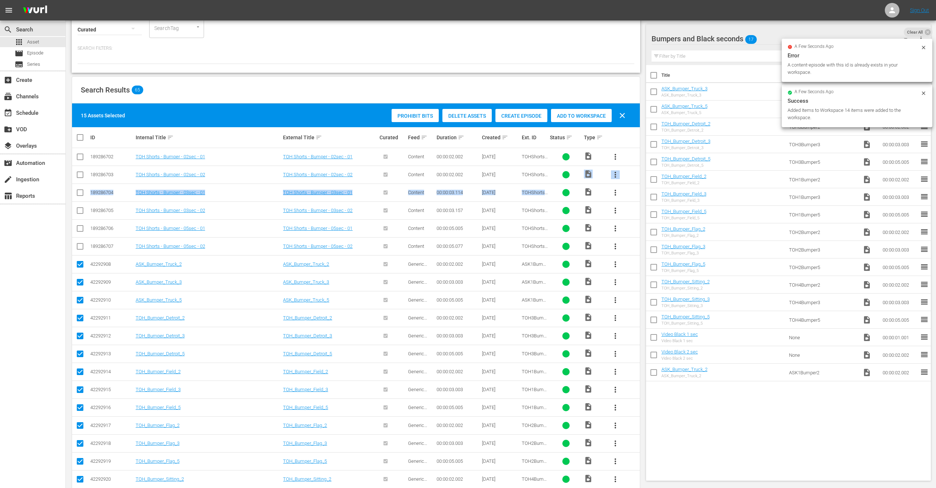
click at [926, 92] on icon at bounding box center [924, 93] width 6 height 6
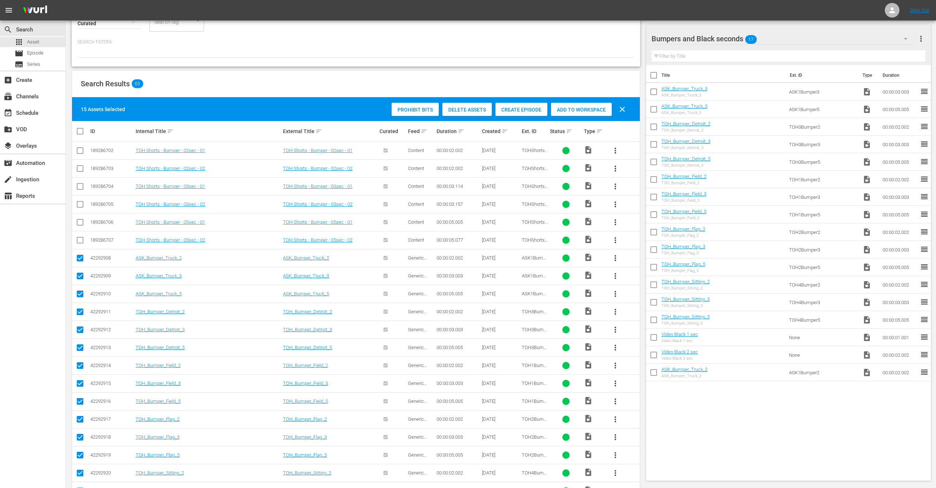
scroll to position [85, 0]
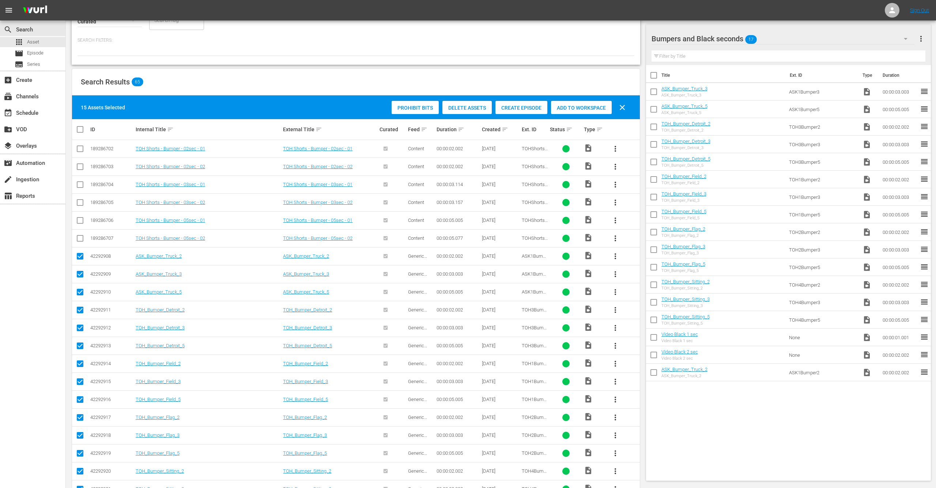
click at [256, 82] on div "Search Results 65" at bounding box center [356, 82] width 568 height 27
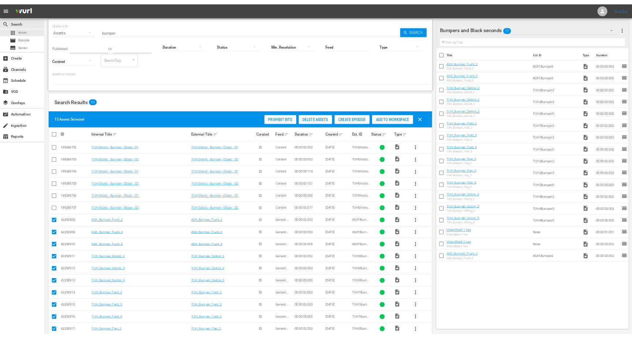
scroll to position [18, 0]
